Goal: Information Seeking & Learning: Stay updated

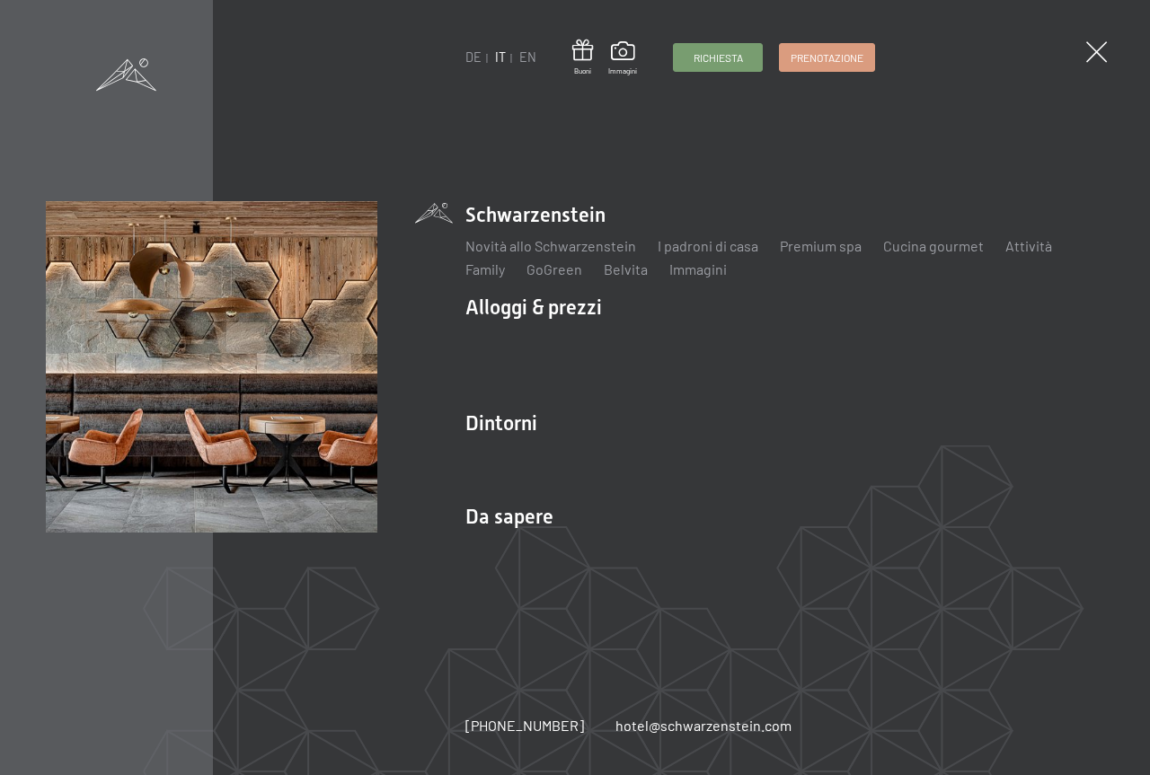
click at [806, 551] on link "Meteo & webcam" at bounding box center [790, 547] width 108 height 17
click at [816, 545] on link "Meteo & webcam" at bounding box center [790, 547] width 108 height 17
click at [819, 551] on link "Meteo & webcam" at bounding box center [790, 547] width 108 height 17
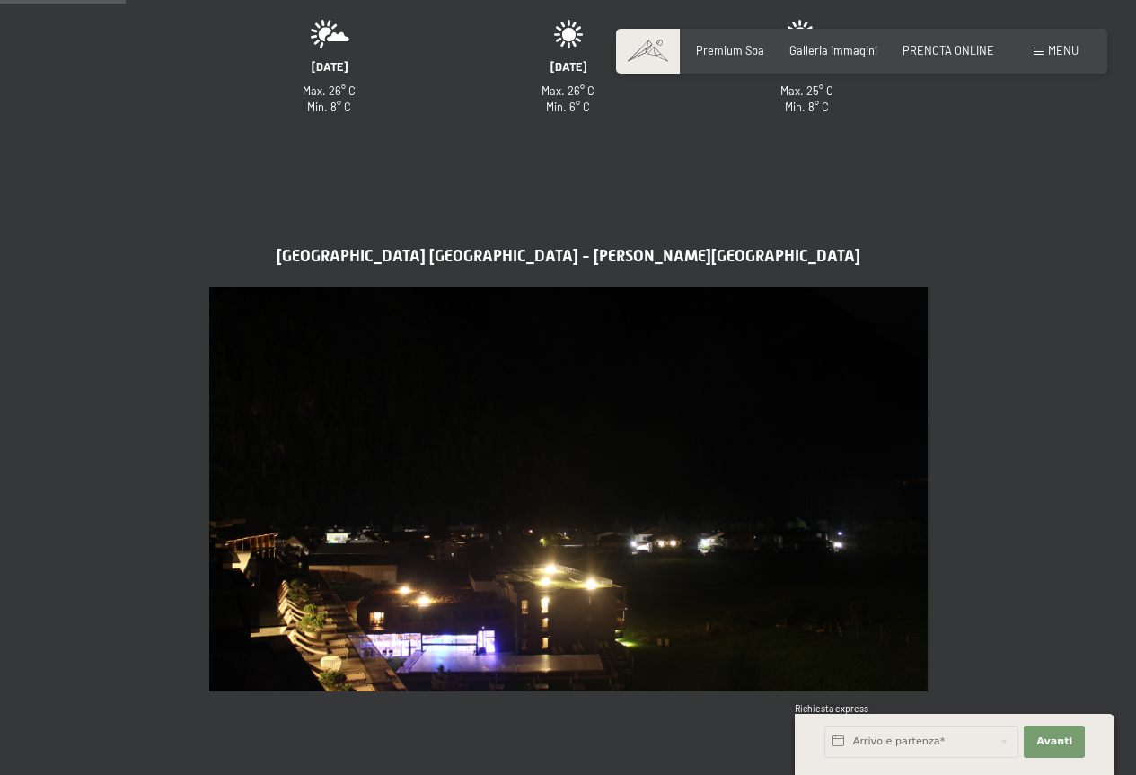
scroll to position [539, 0]
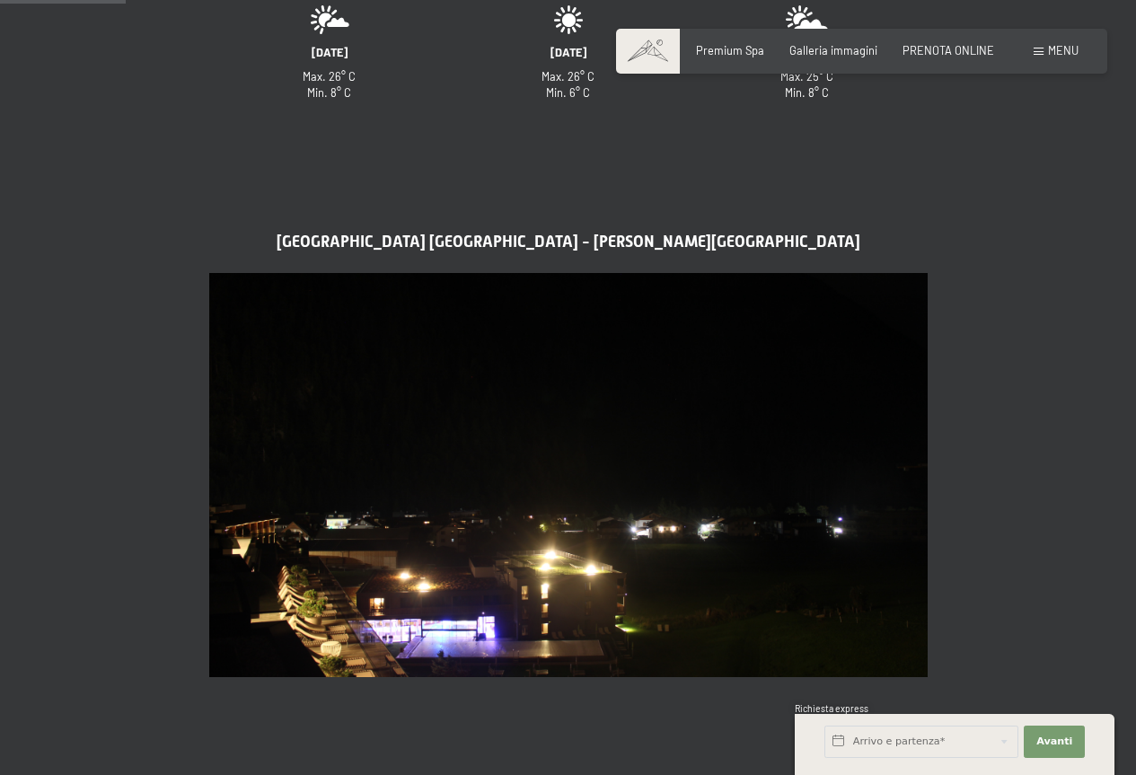
click at [694, 541] on img at bounding box center [568, 475] width 719 height 404
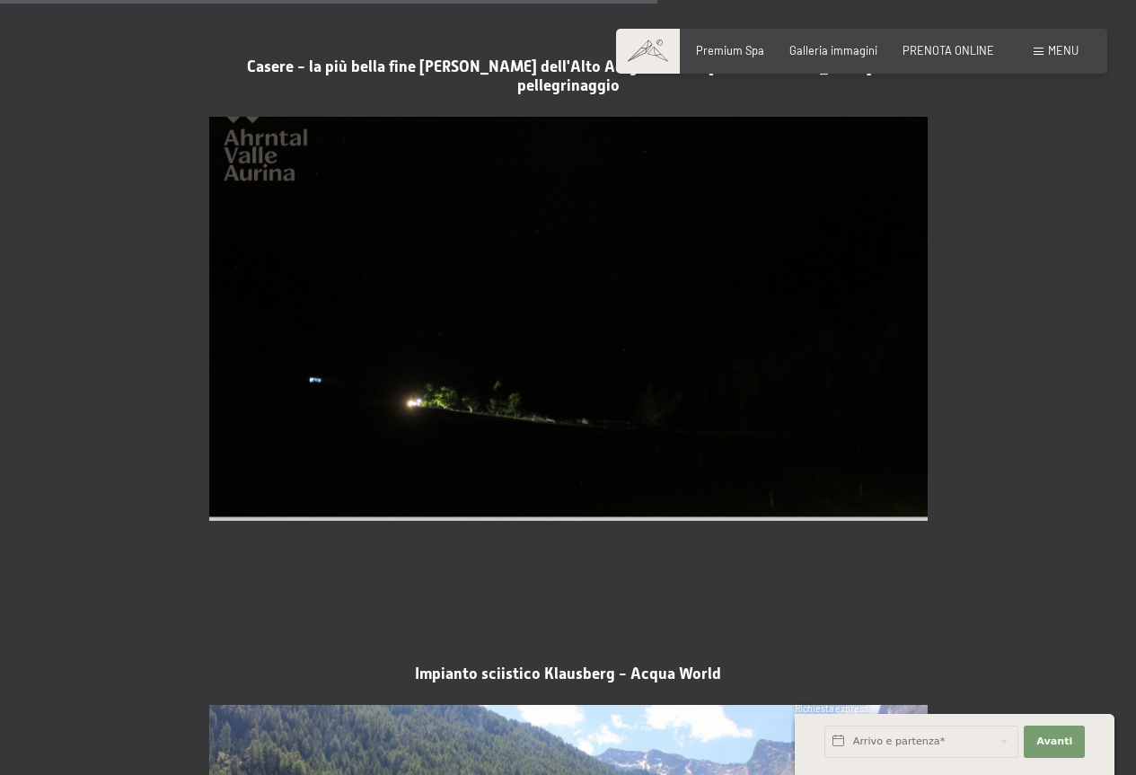
scroll to position [2695, 0]
